Goal: Task Accomplishment & Management: Manage account settings

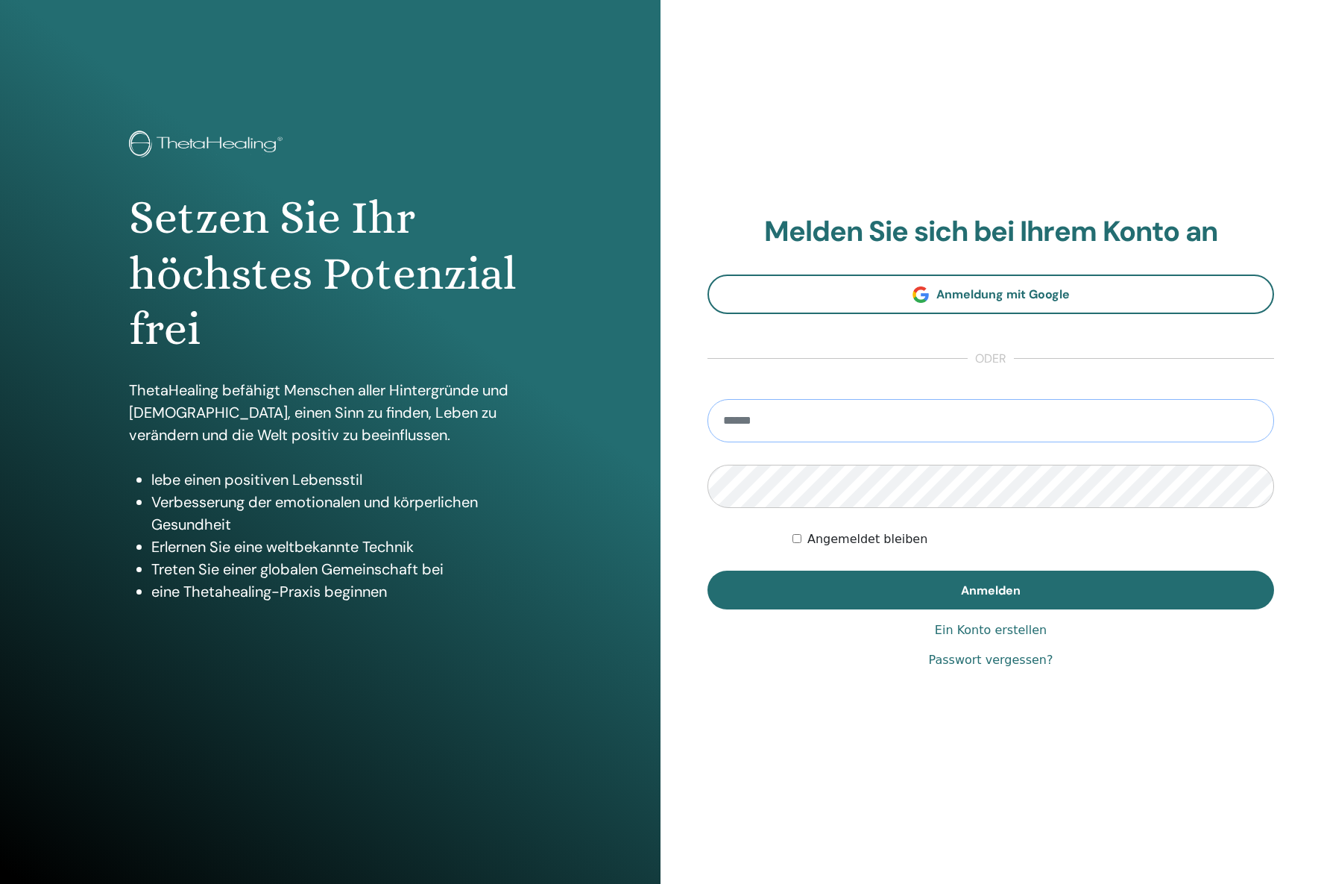
type input "**********"
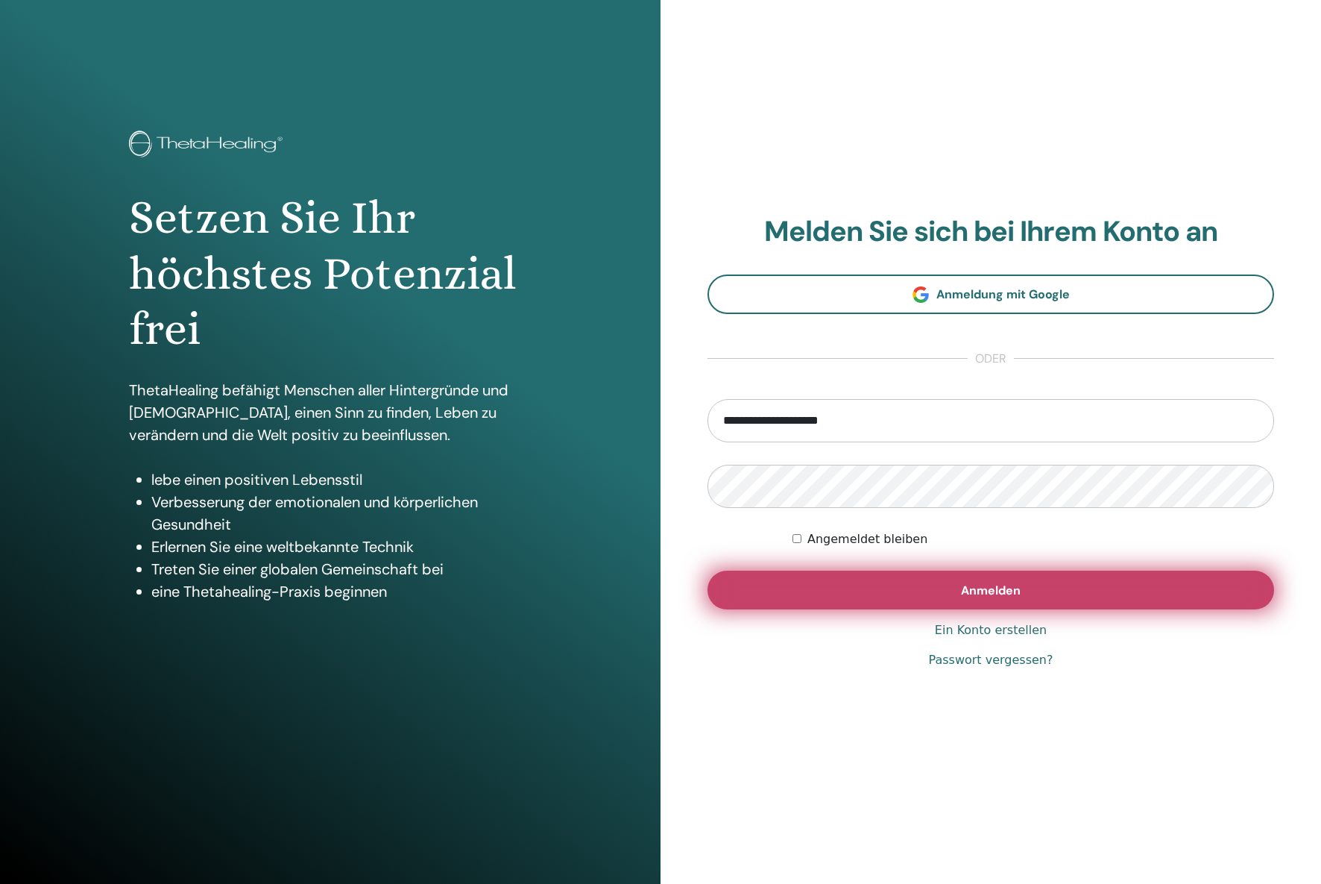
click at [933, 579] on button "Anmelden" at bounding box center [991, 589] width 567 height 39
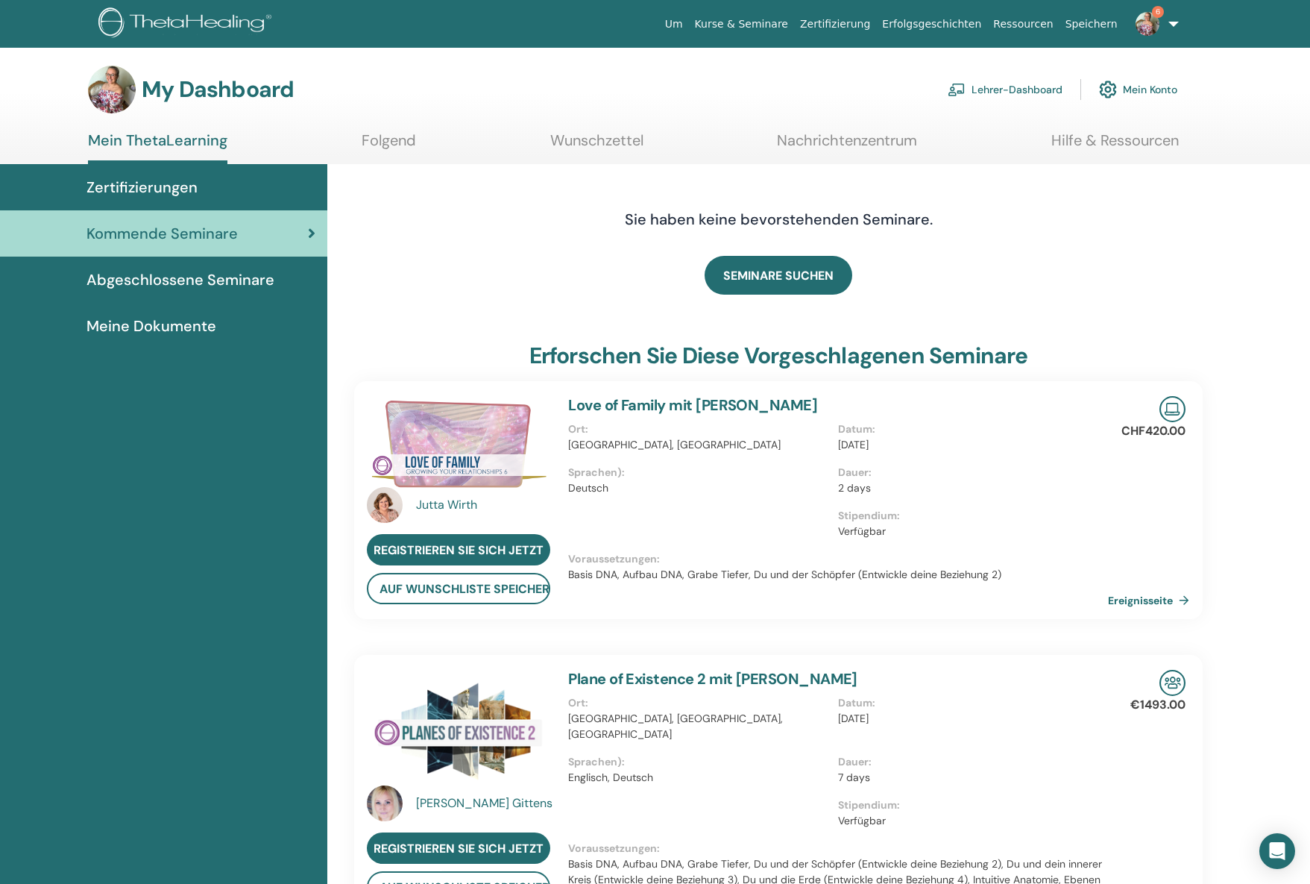
click at [166, 280] on span "Abgeschlossene Seminare" at bounding box center [180, 279] width 188 height 22
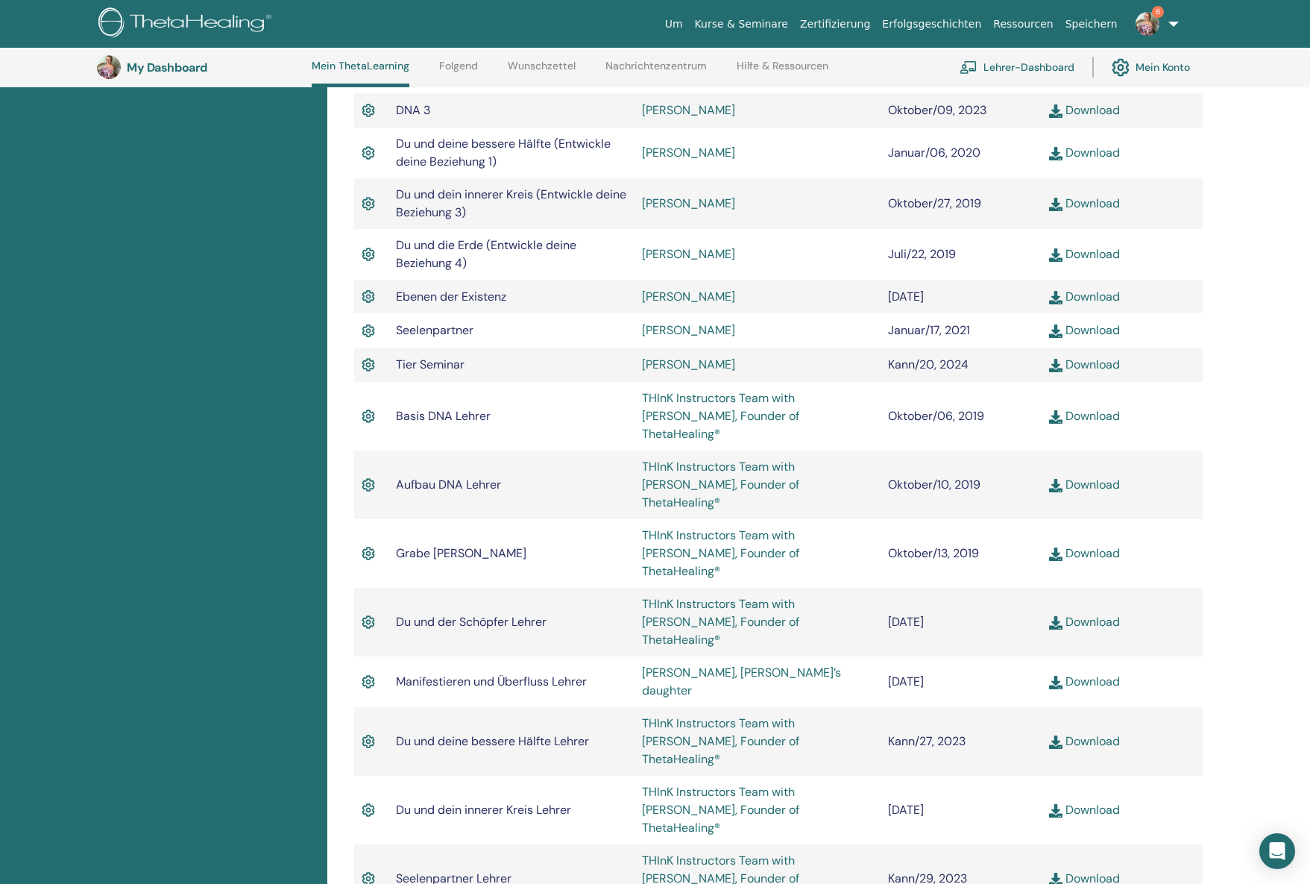
scroll to position [837, 0]
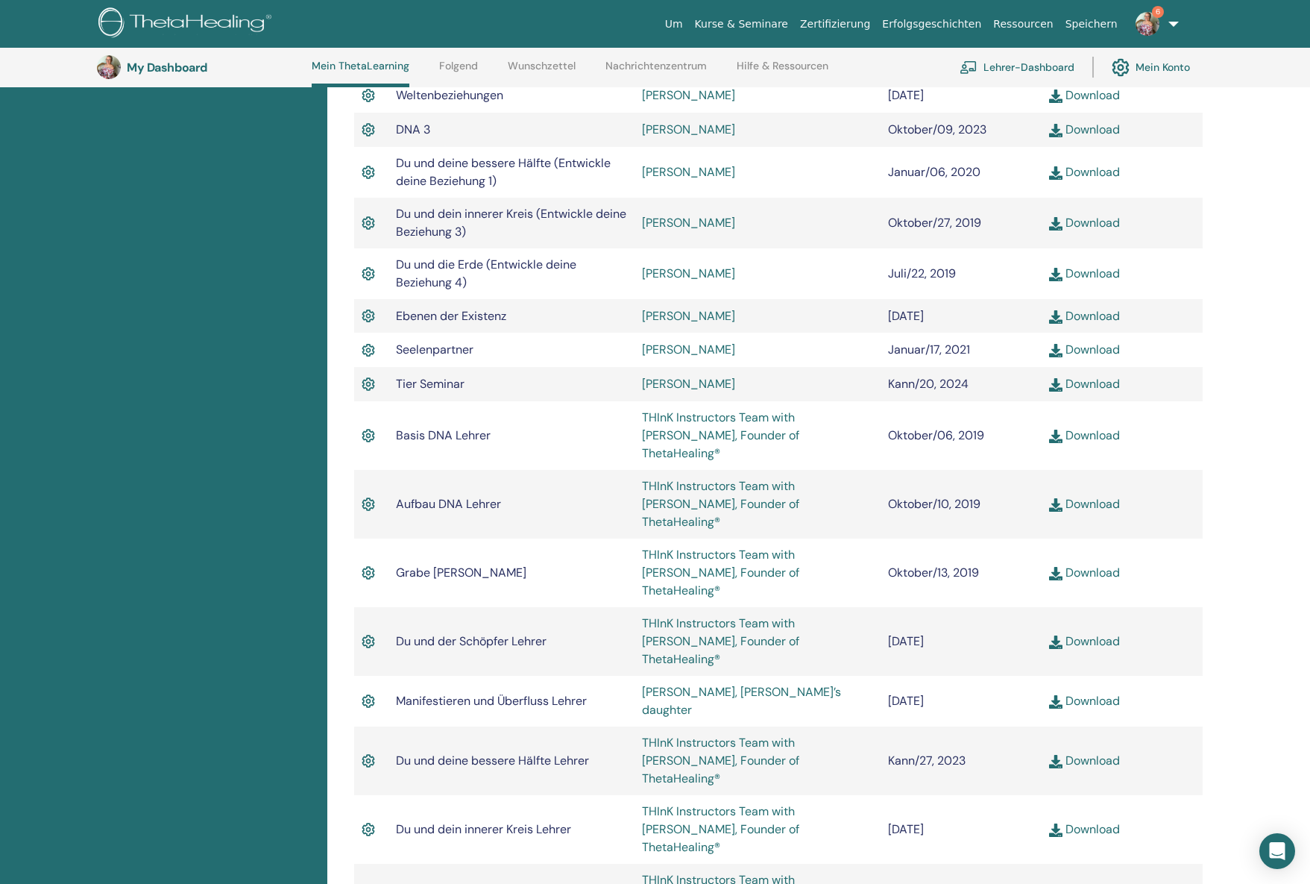
click at [152, 71] on h3 "My Dashboard" at bounding box center [201, 67] width 149 height 14
click at [1001, 68] on link "Lehrer-Dashboard" at bounding box center [1017, 67] width 115 height 33
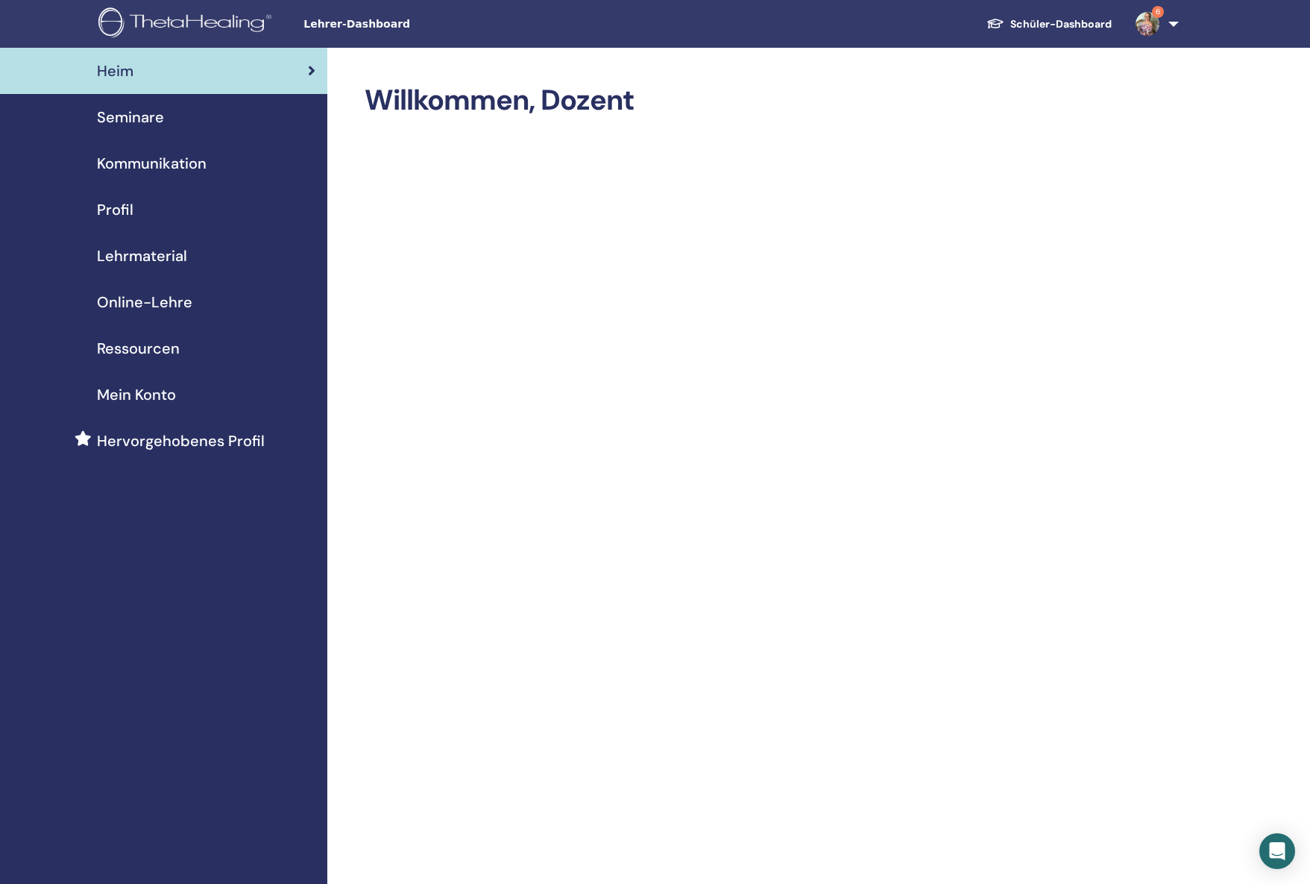
click at [122, 116] on span "Seminare" at bounding box center [130, 117] width 67 height 22
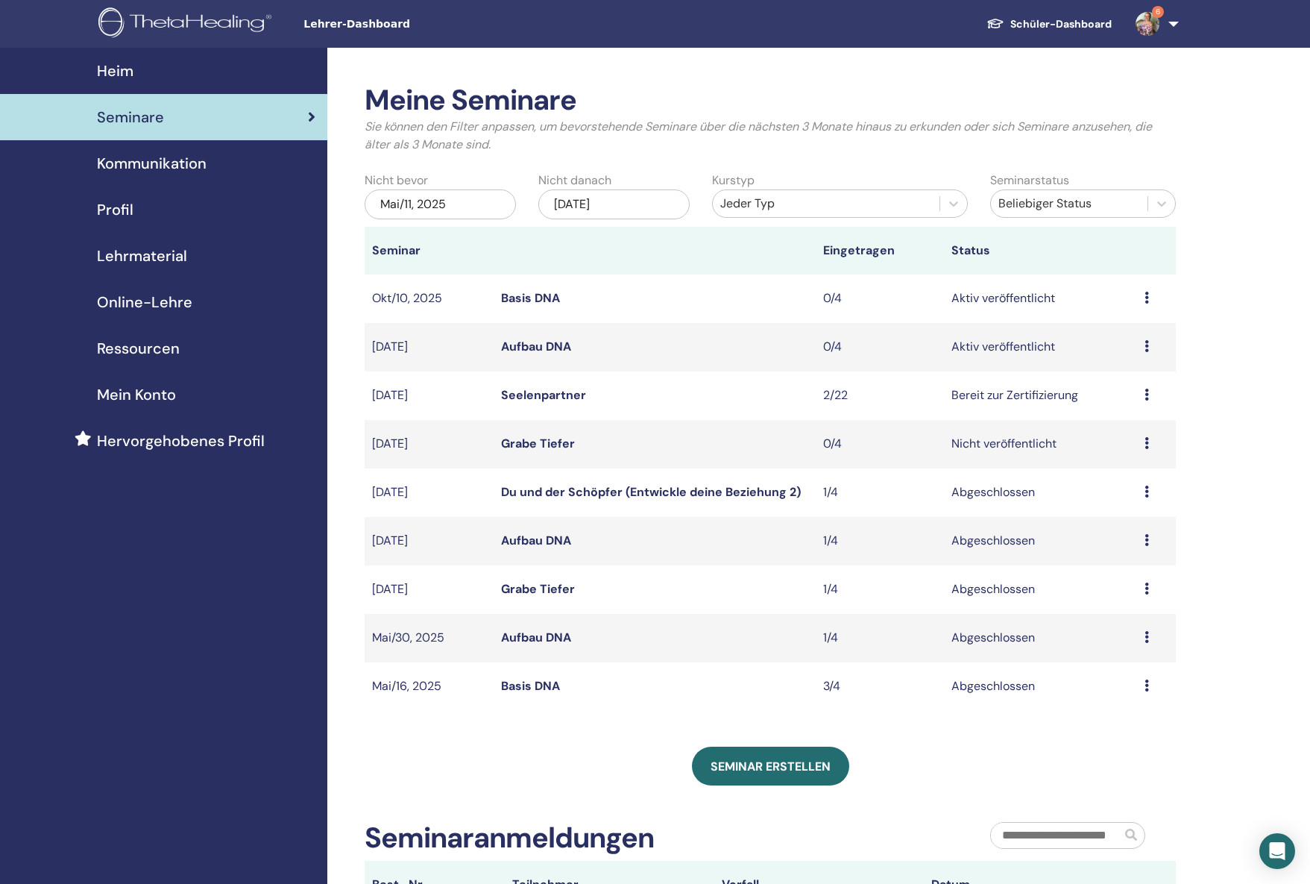
scroll to position [3, 0]
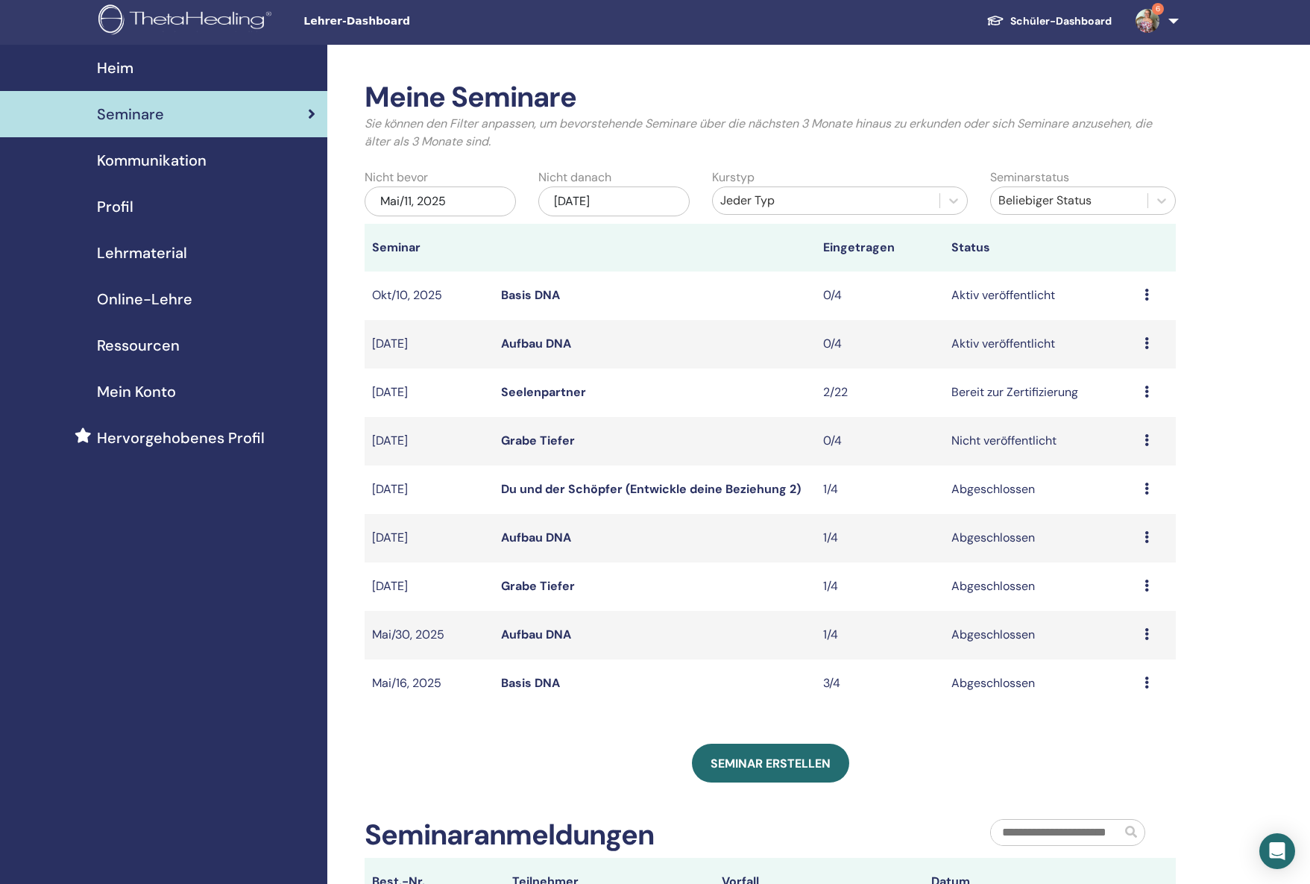
click at [1143, 393] on td "Vorschau Bearbeiten Teilnehmer Absagen" at bounding box center [1156, 392] width 39 height 48
click at [1147, 391] on icon at bounding box center [1147, 391] width 4 height 12
click at [1121, 427] on link "Bearbeiten" at bounding box center [1118, 426] width 60 height 16
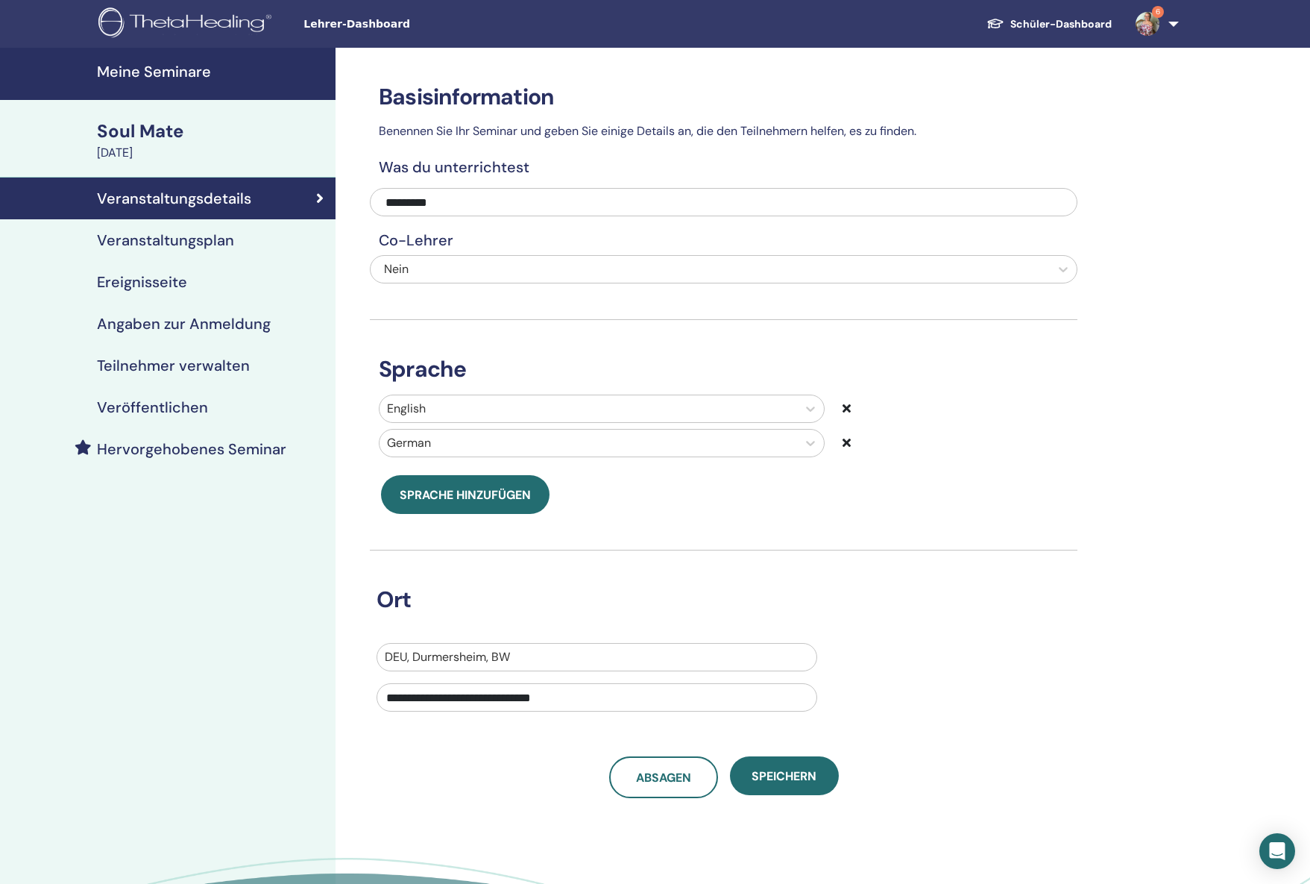
click at [176, 371] on h4 "Teilnehmer verwalten" at bounding box center [173, 365] width 153 height 18
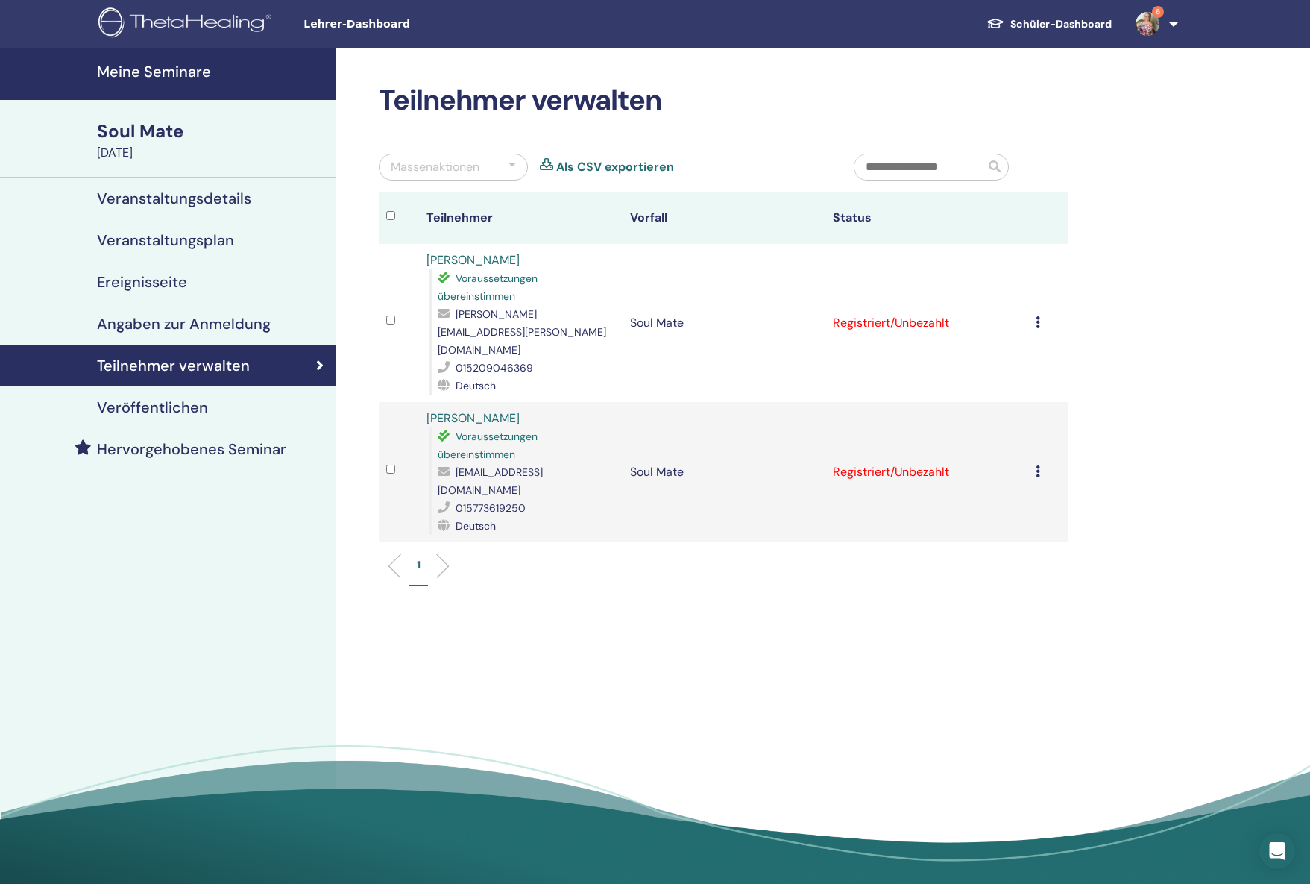
click at [1040, 314] on div "Registrierung stornieren Keine automatische Zertifizierung durchführen Als beza…" at bounding box center [1048, 323] width 25 height 18
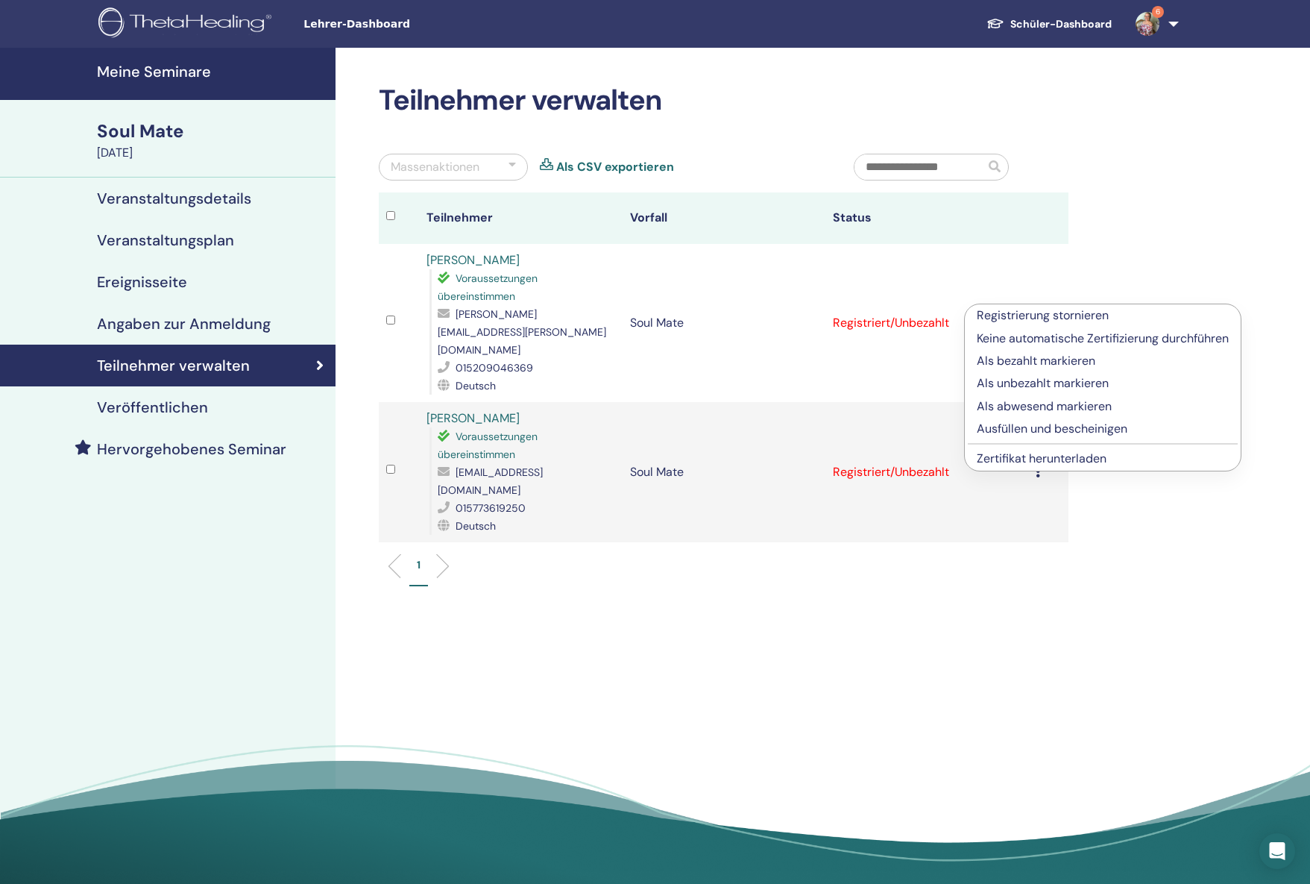
click at [1037, 360] on p "Als bezahlt markieren" at bounding box center [1103, 361] width 252 height 18
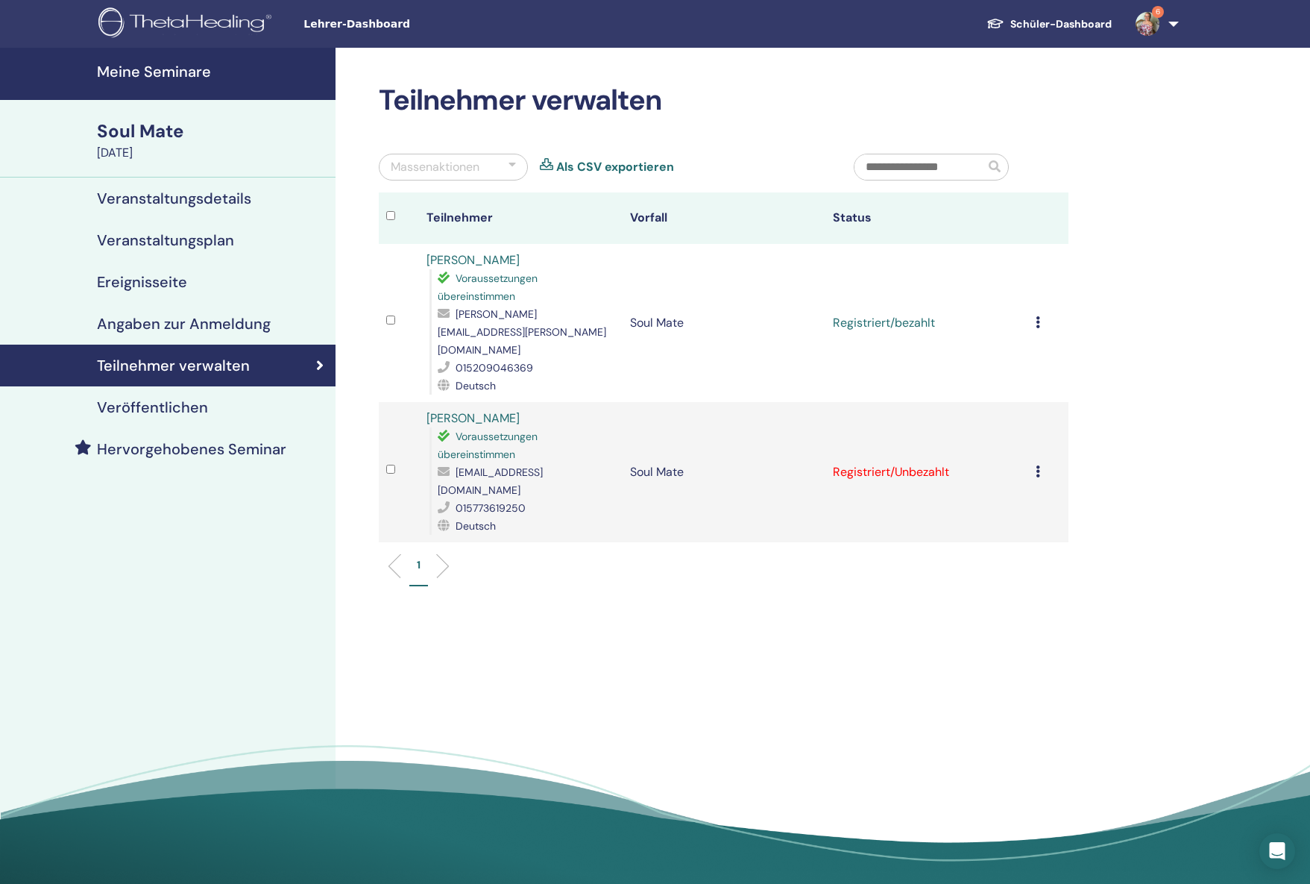
click at [1037, 465] on icon at bounding box center [1038, 471] width 4 height 12
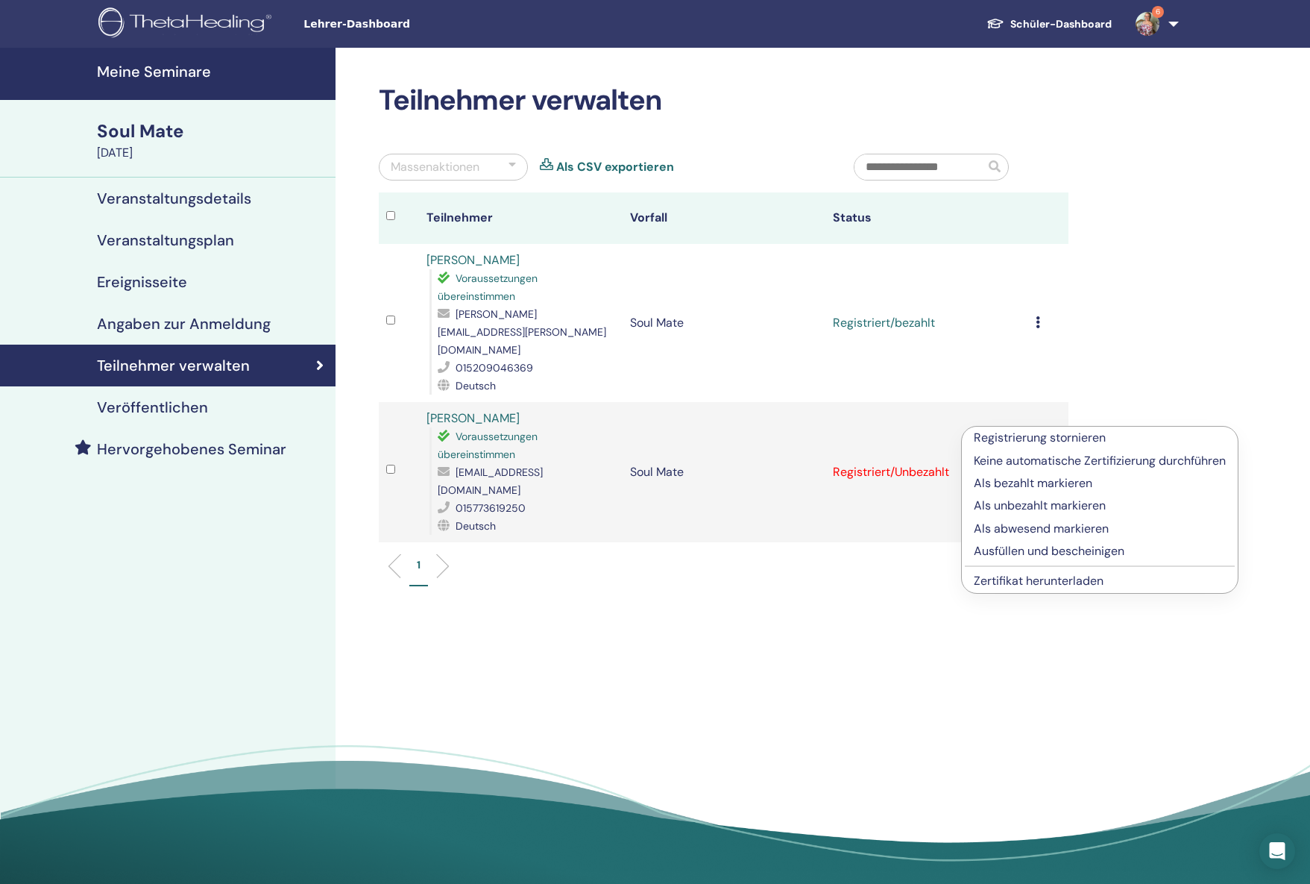
click at [1028, 486] on p "Als bezahlt markieren" at bounding box center [1100, 483] width 252 height 18
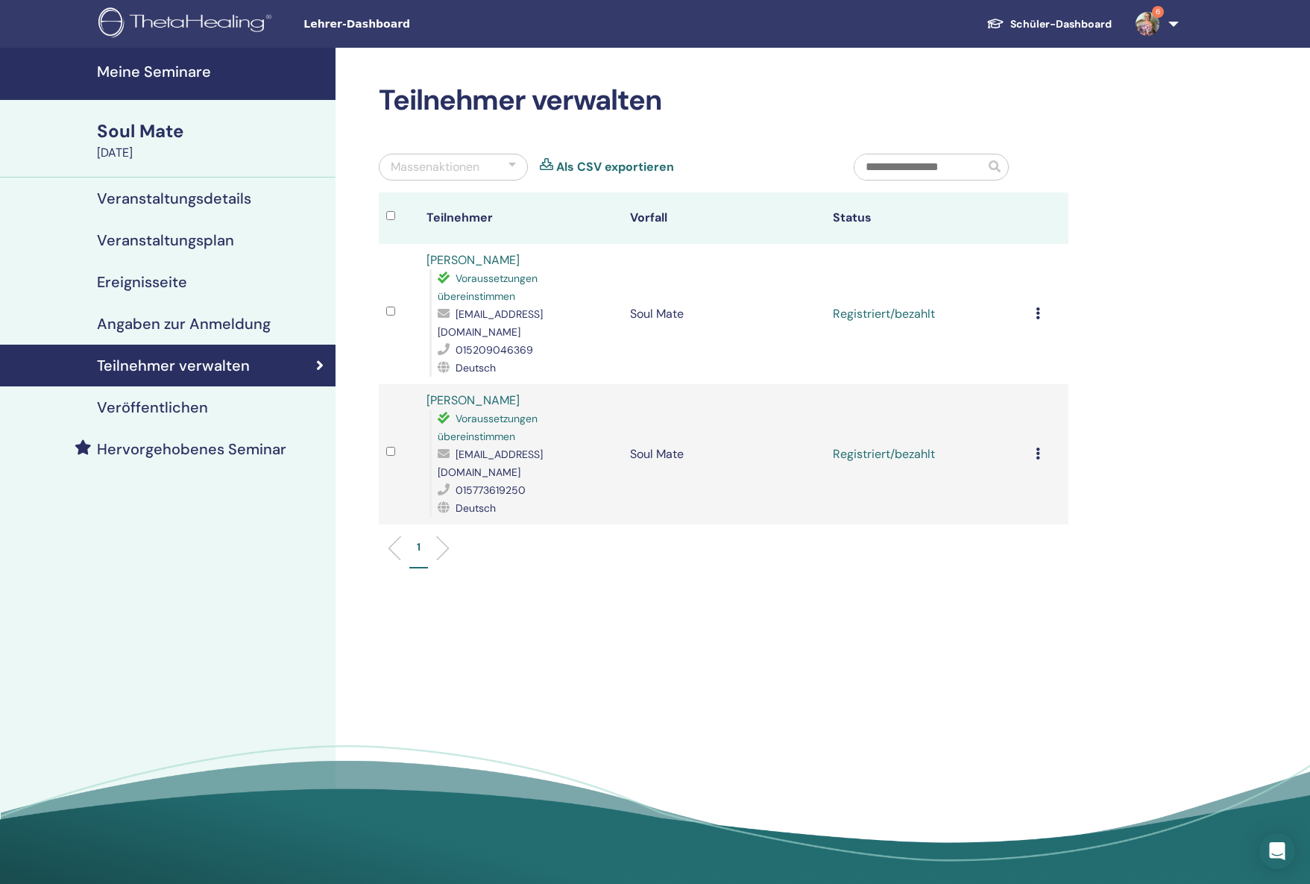
click at [1036, 307] on icon at bounding box center [1038, 313] width 4 height 12
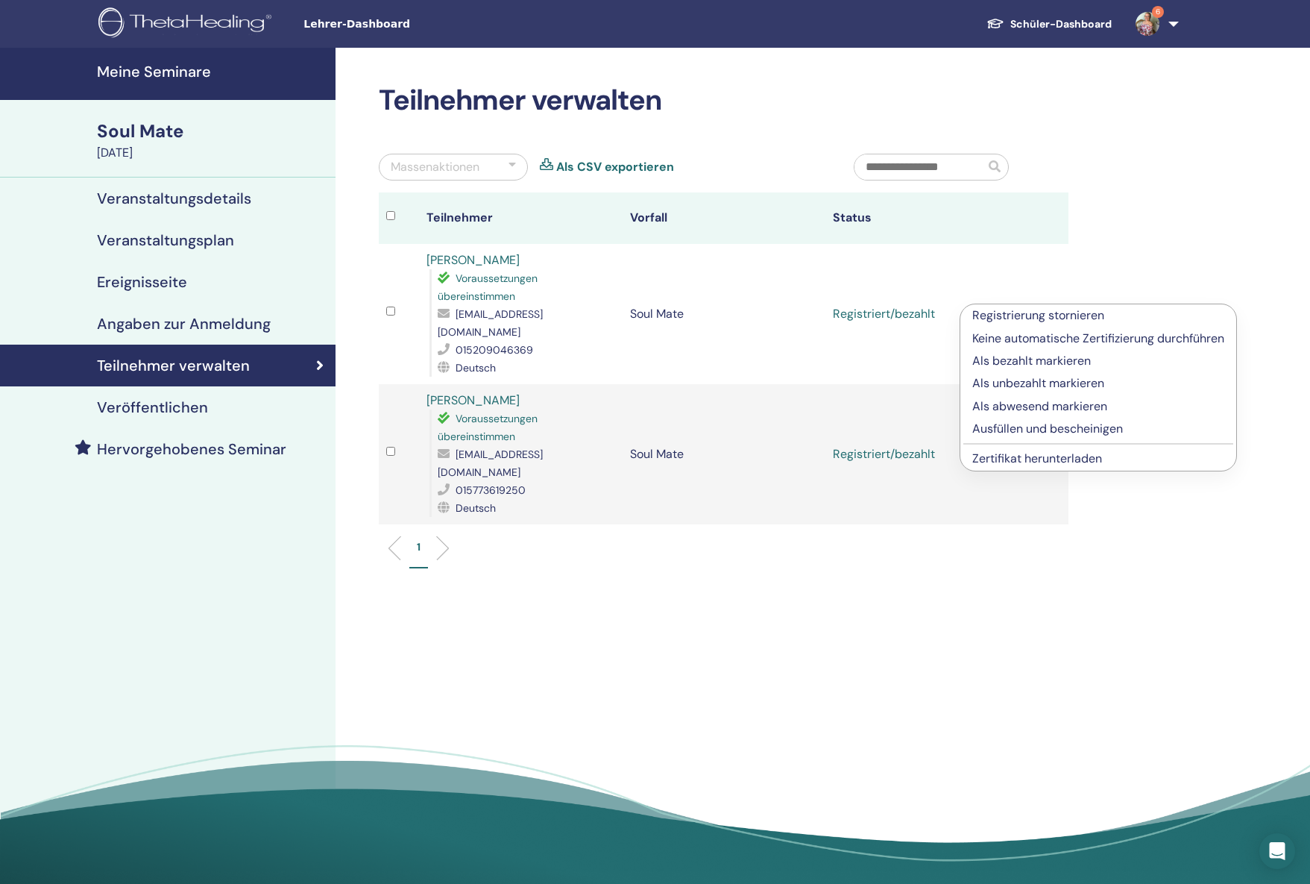
click at [1026, 464] on link "Zertifikat herunterladen" at bounding box center [1037, 458] width 130 height 16
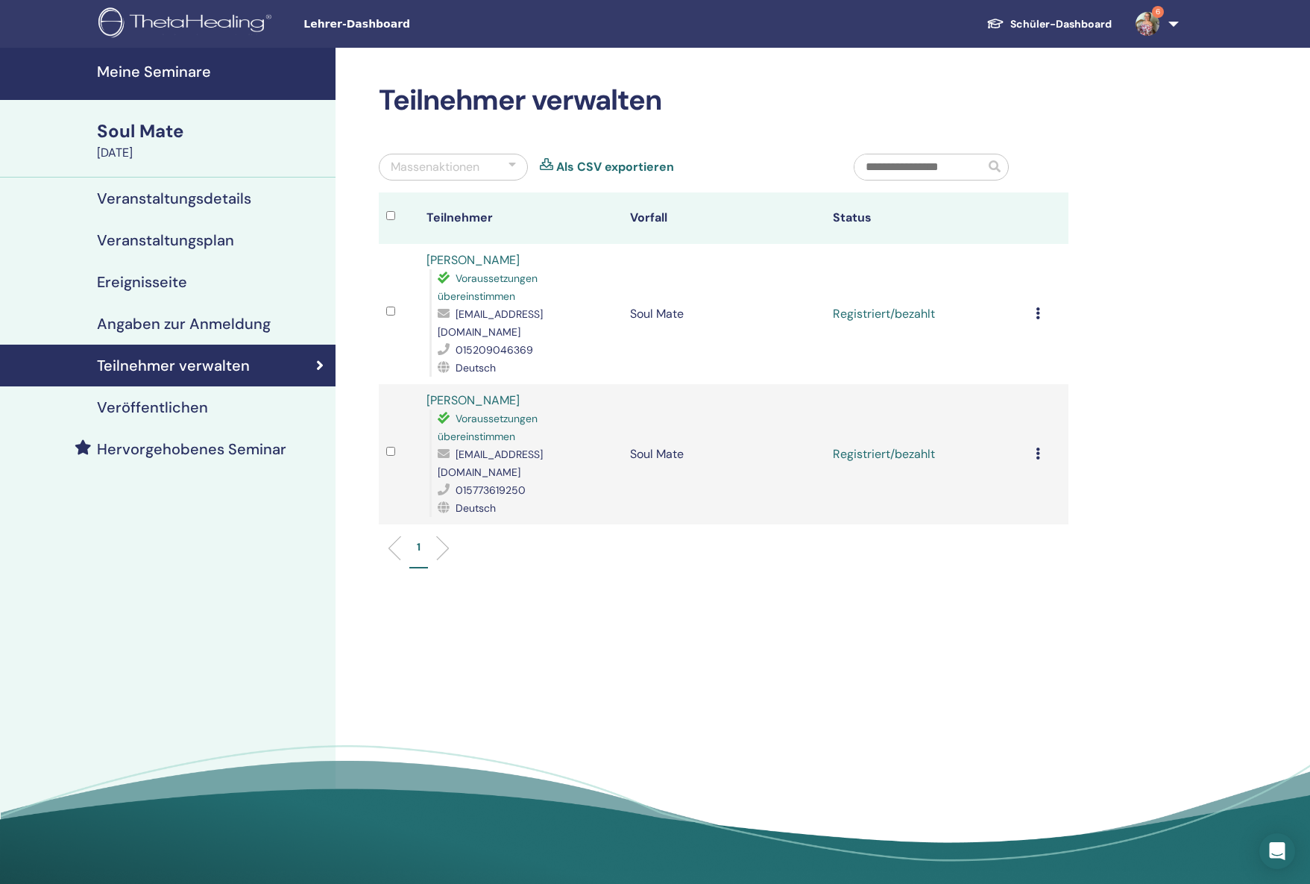
click at [1030, 429] on td "Registrierung stornieren Keine automatische Zertifizierung durchführen Als beza…" at bounding box center [1048, 454] width 40 height 140
click at [1038, 447] on icon at bounding box center [1038, 453] width 4 height 12
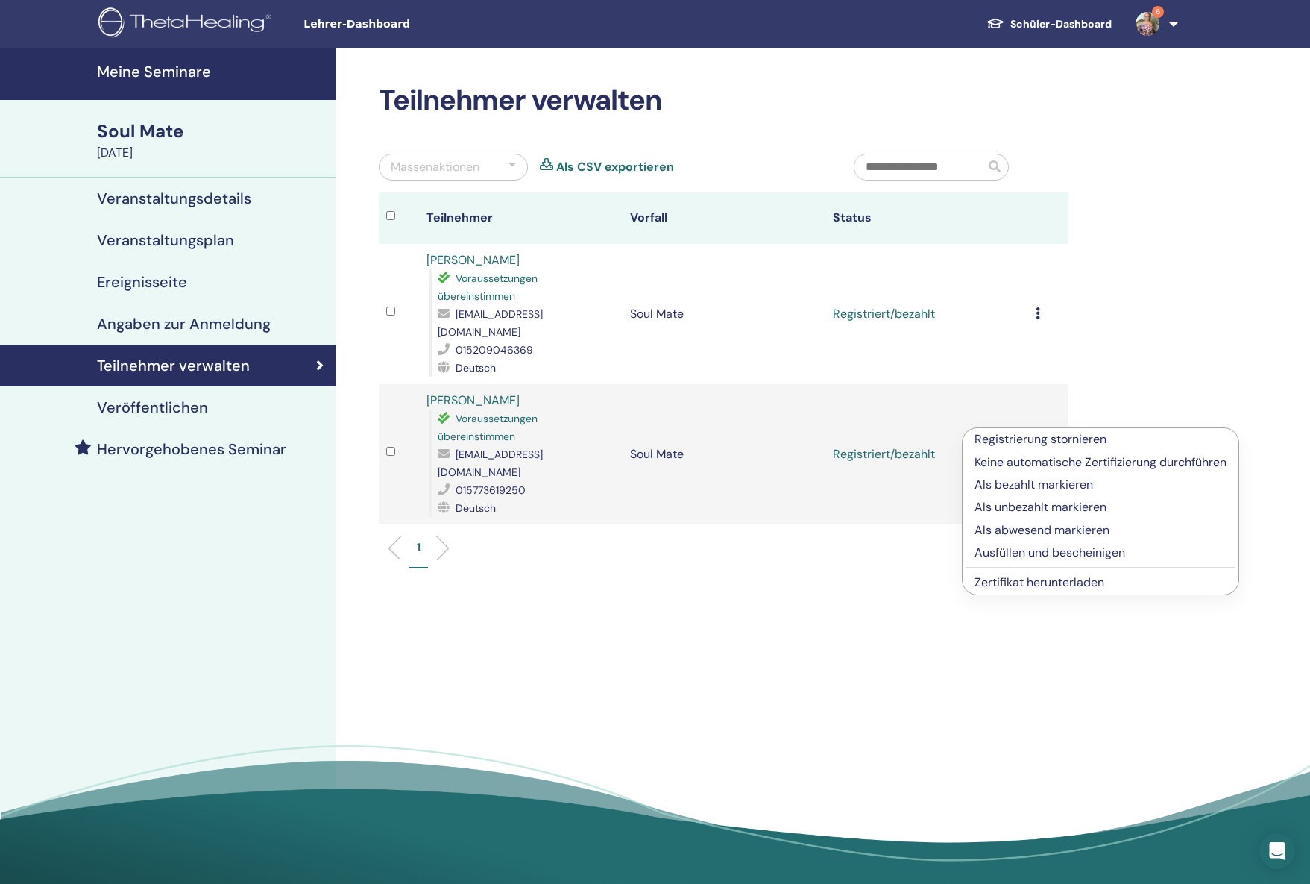
click at [1039, 585] on link "Zertifikat herunterladen" at bounding box center [1040, 582] width 130 height 16
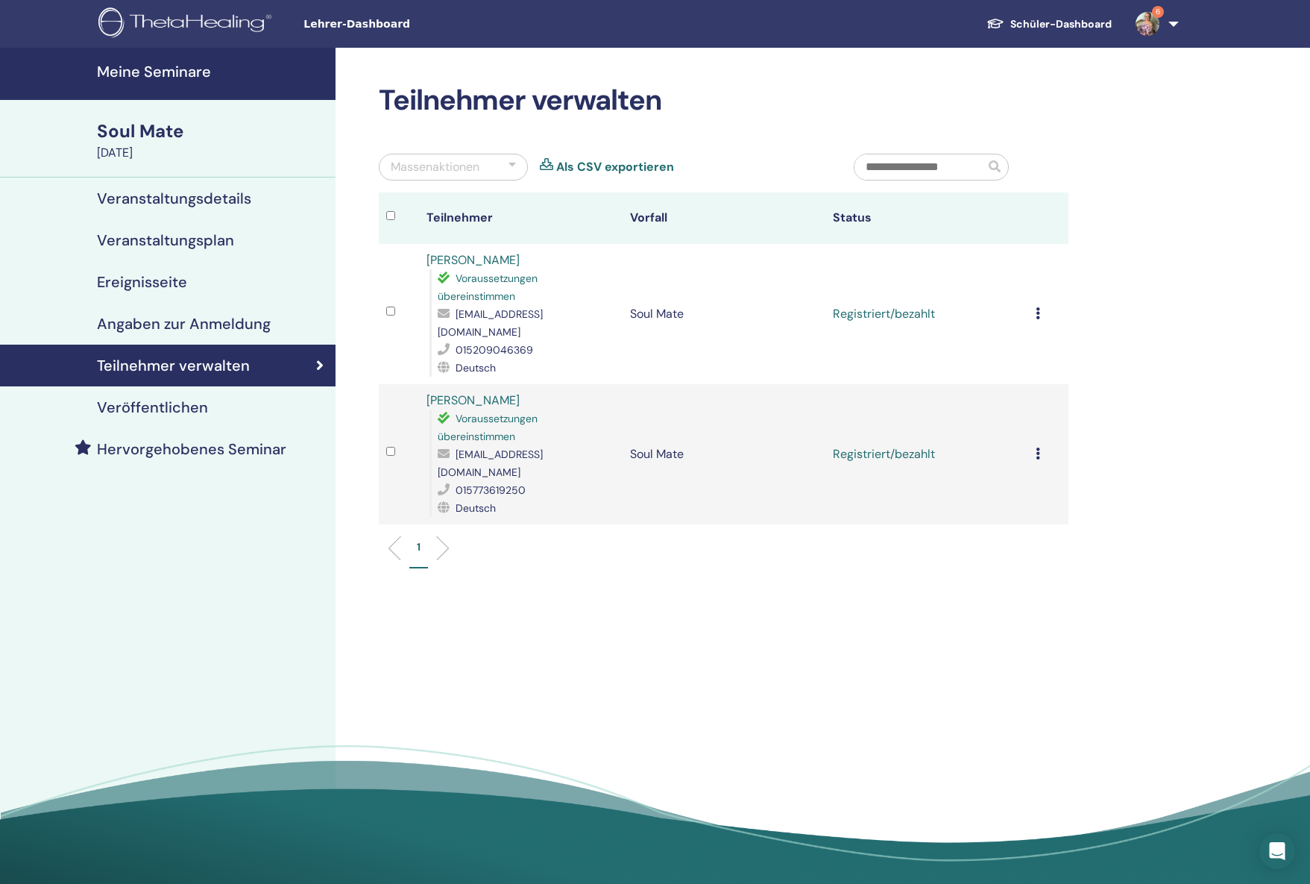
click at [1039, 584] on div "Teilnehmer verwalten Massenaktionen Als CSV exportieren Teilnehmer Vorfall Stat…" at bounding box center [772, 471] width 873 height 846
click at [820, 559] on div "Teilnehmer verwalten Massenaktionen Als CSV exportieren Teilnehmer Vorfall Stat…" at bounding box center [772, 471] width 873 height 846
click at [169, 199] on h4 "Veranstaltungsdetails" at bounding box center [174, 198] width 154 height 18
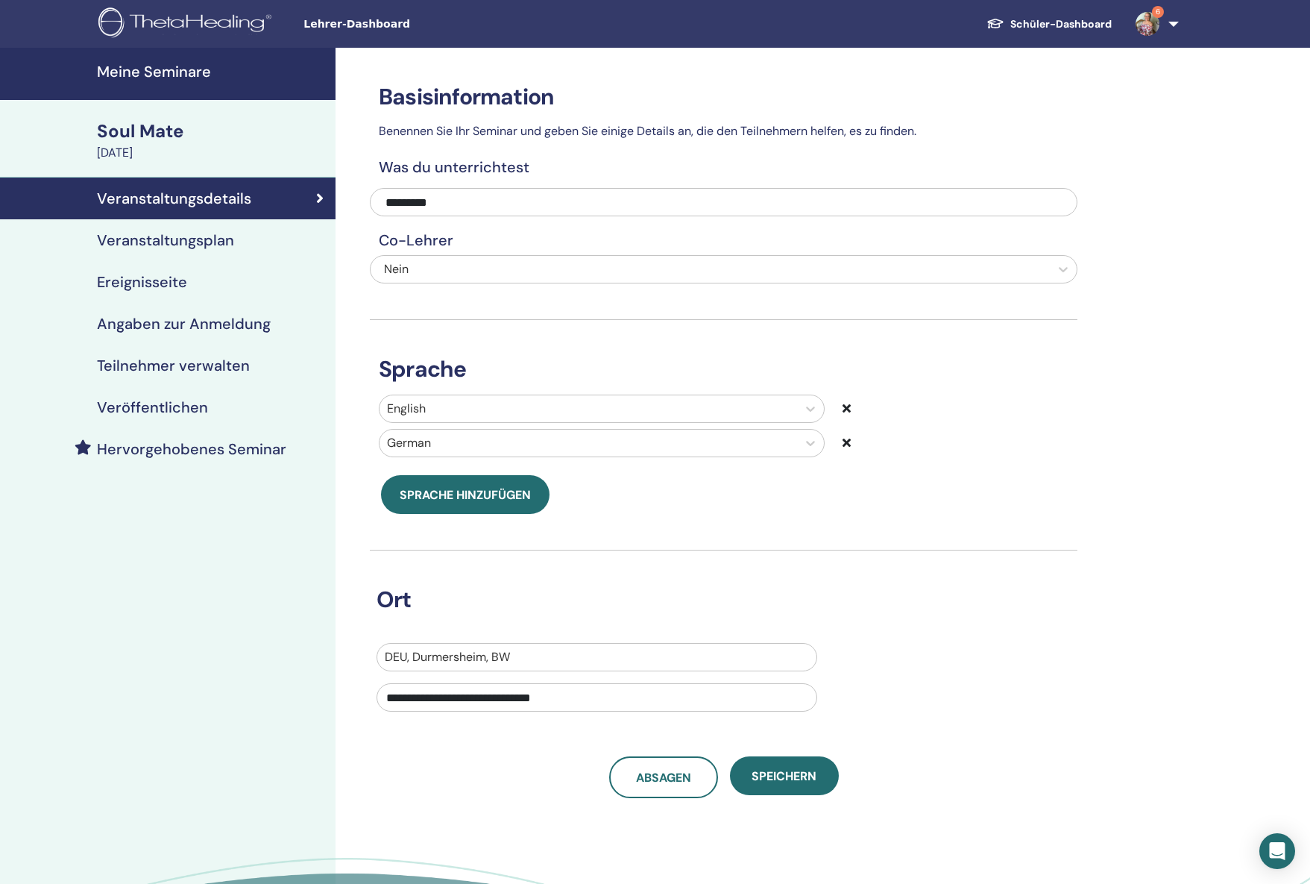
click at [166, 243] on h4 "Veranstaltungsplan" at bounding box center [165, 240] width 137 height 18
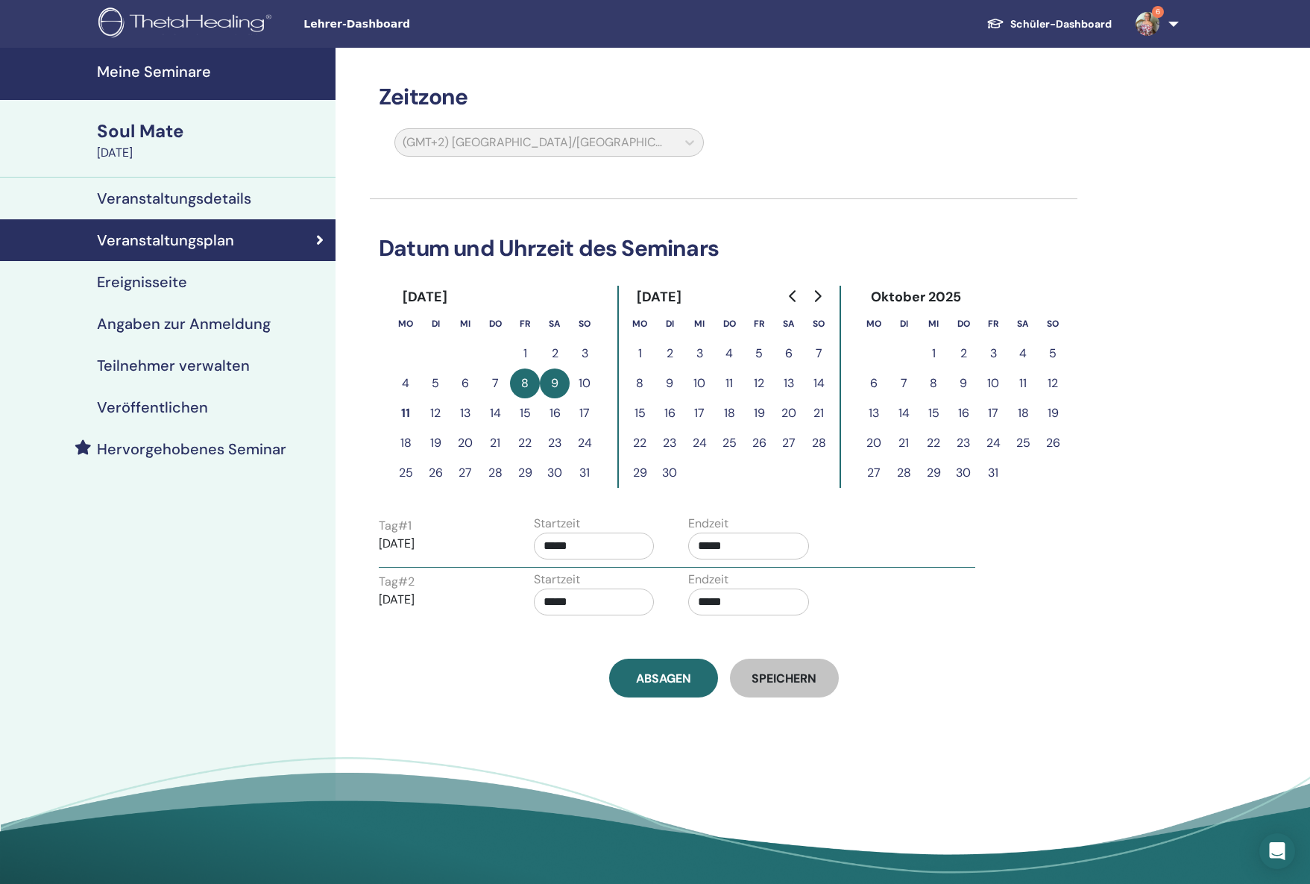
click at [143, 281] on h4 "Ereignisseite" at bounding box center [142, 282] width 90 height 18
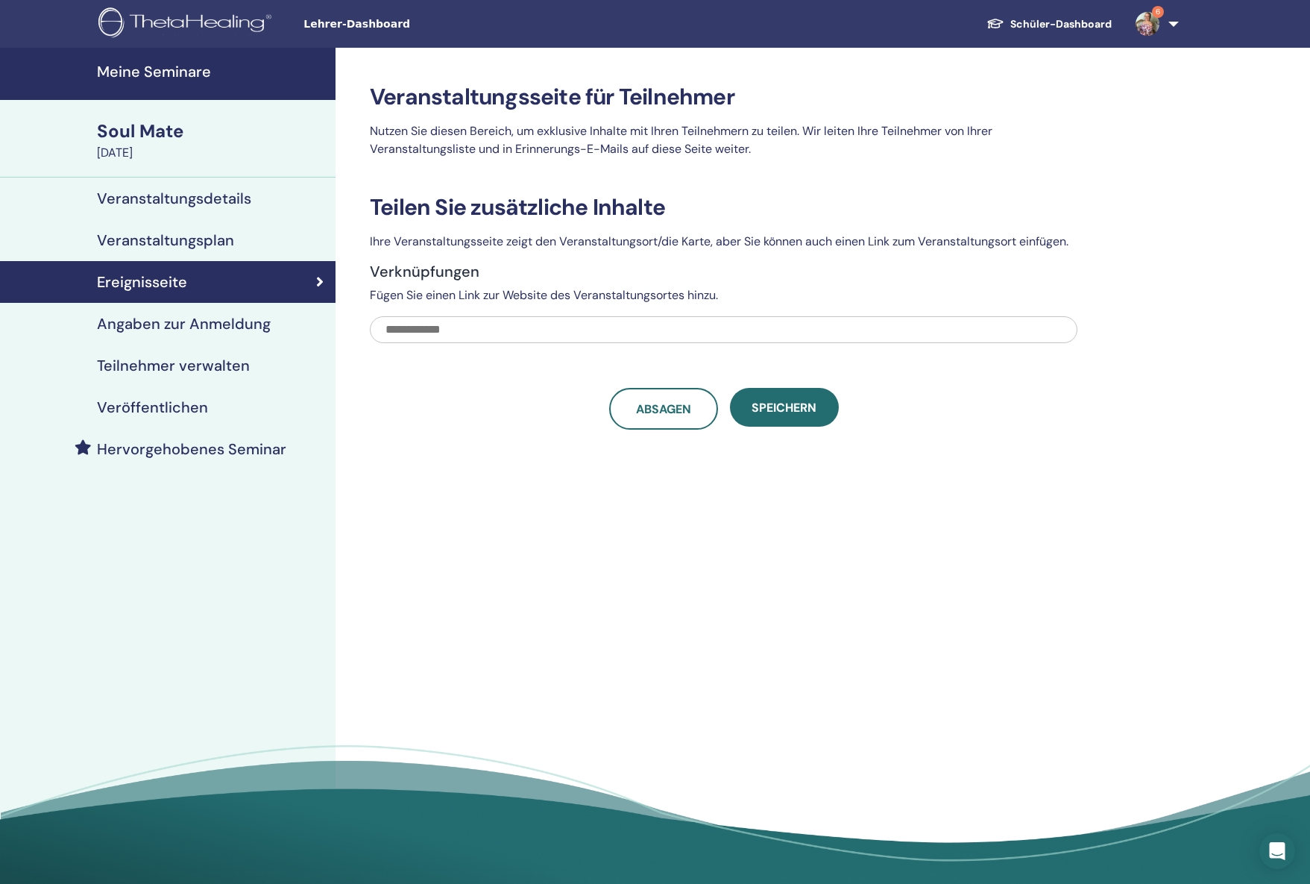
click at [136, 329] on h4 "Angaben zur Anmeldung" at bounding box center [184, 324] width 174 height 18
